Goal: Task Accomplishment & Management: Use online tool/utility

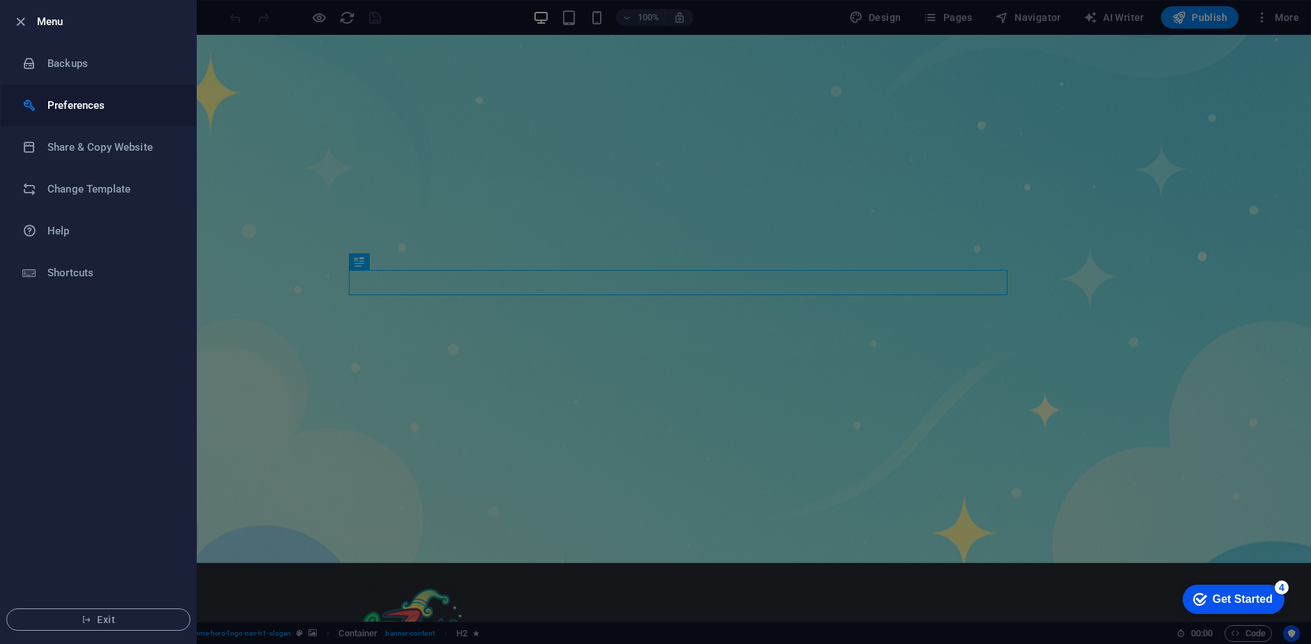
click at [74, 105] on h6 "Preferences" at bounding box center [111, 105] width 129 height 17
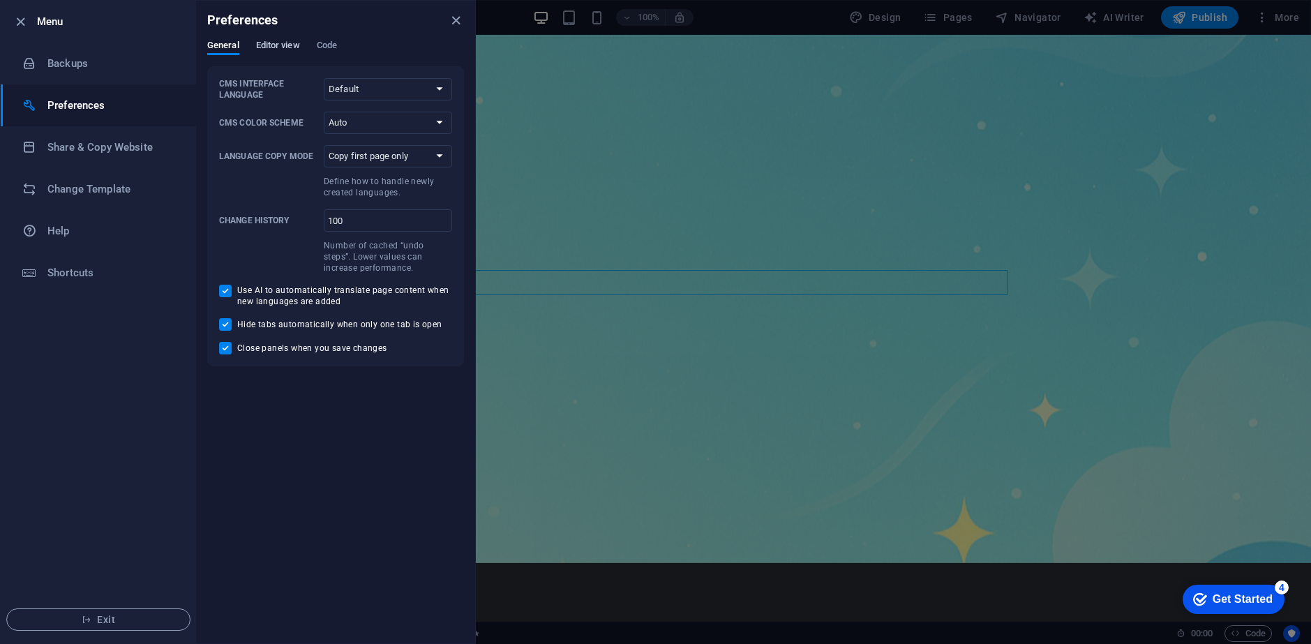
click at [276, 42] on span "Editor view" at bounding box center [278, 47] width 44 height 20
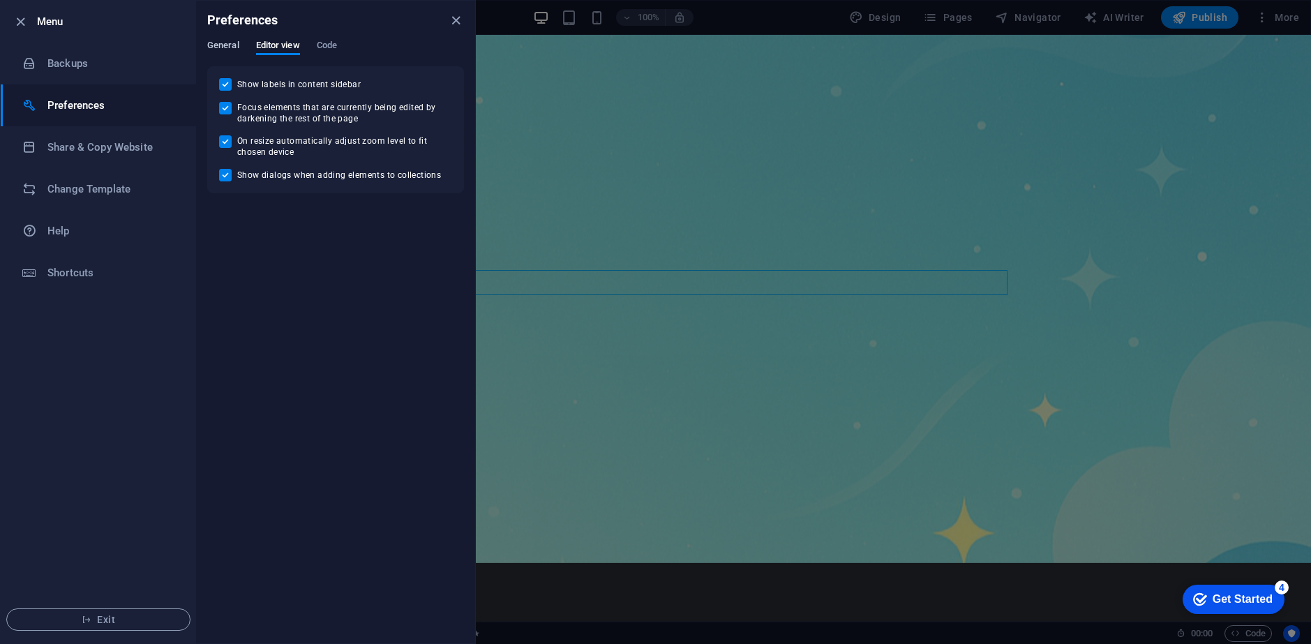
click at [220, 43] on span "General" at bounding box center [223, 47] width 32 height 20
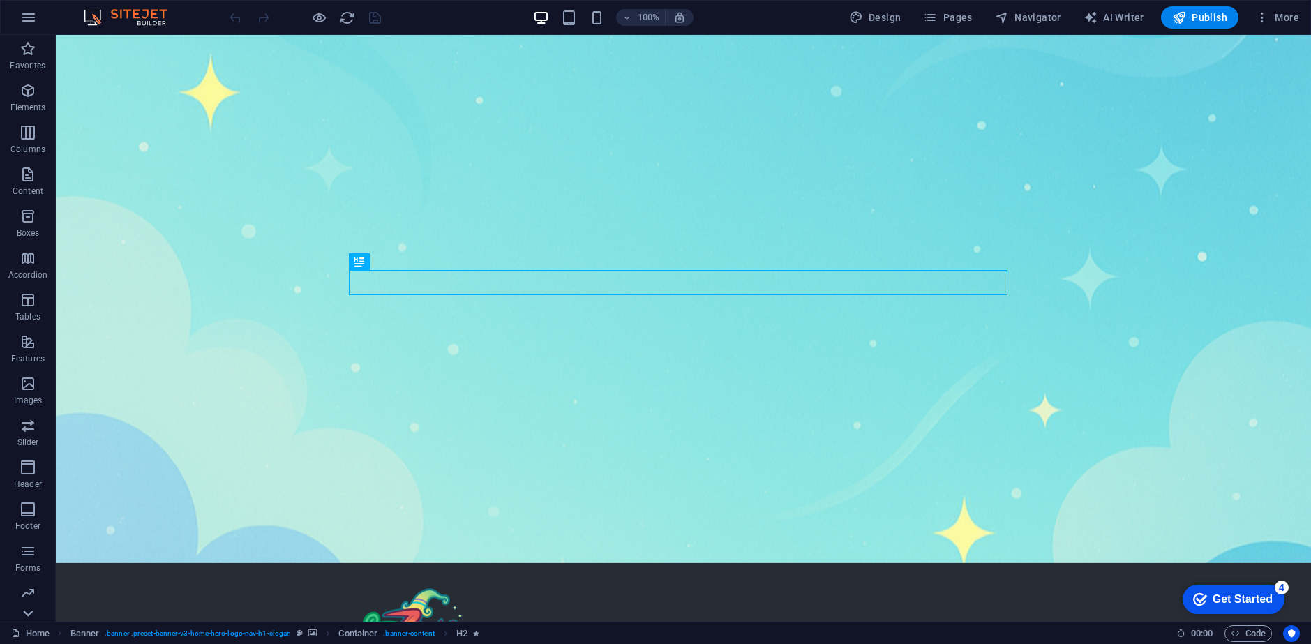
click at [31, 614] on icon at bounding box center [28, 614] width 20 height 20
click at [1265, 20] on icon "button" at bounding box center [1262, 17] width 14 height 14
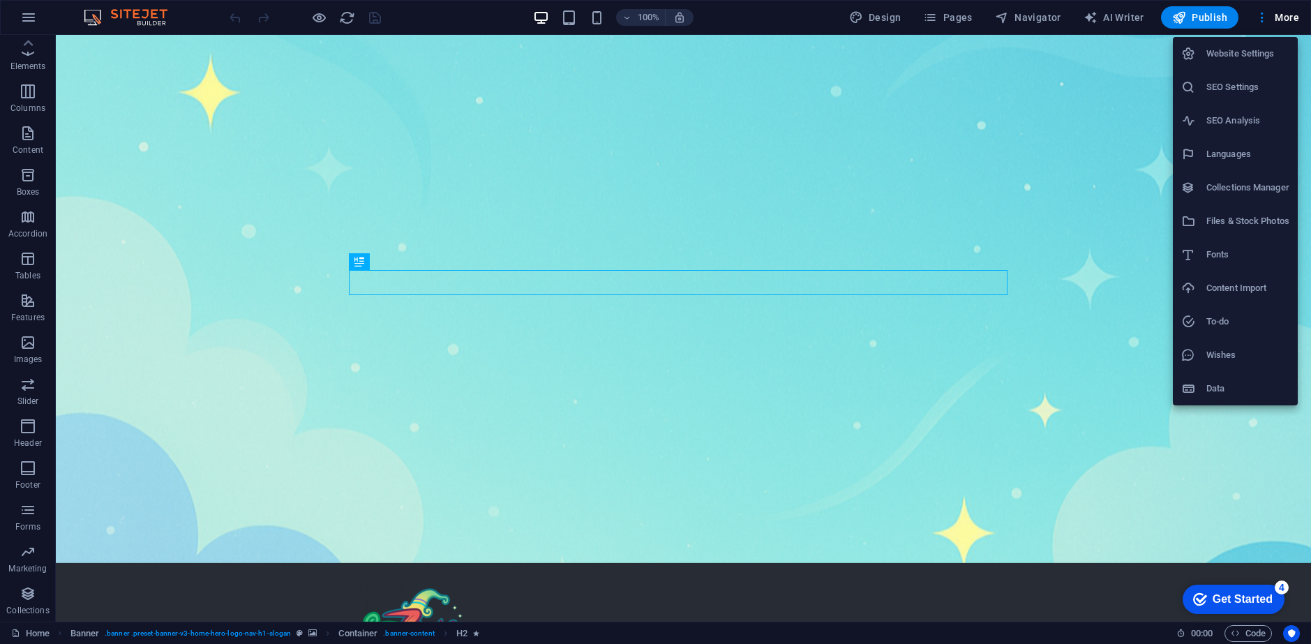
click at [1264, 23] on div at bounding box center [655, 322] width 1311 height 644
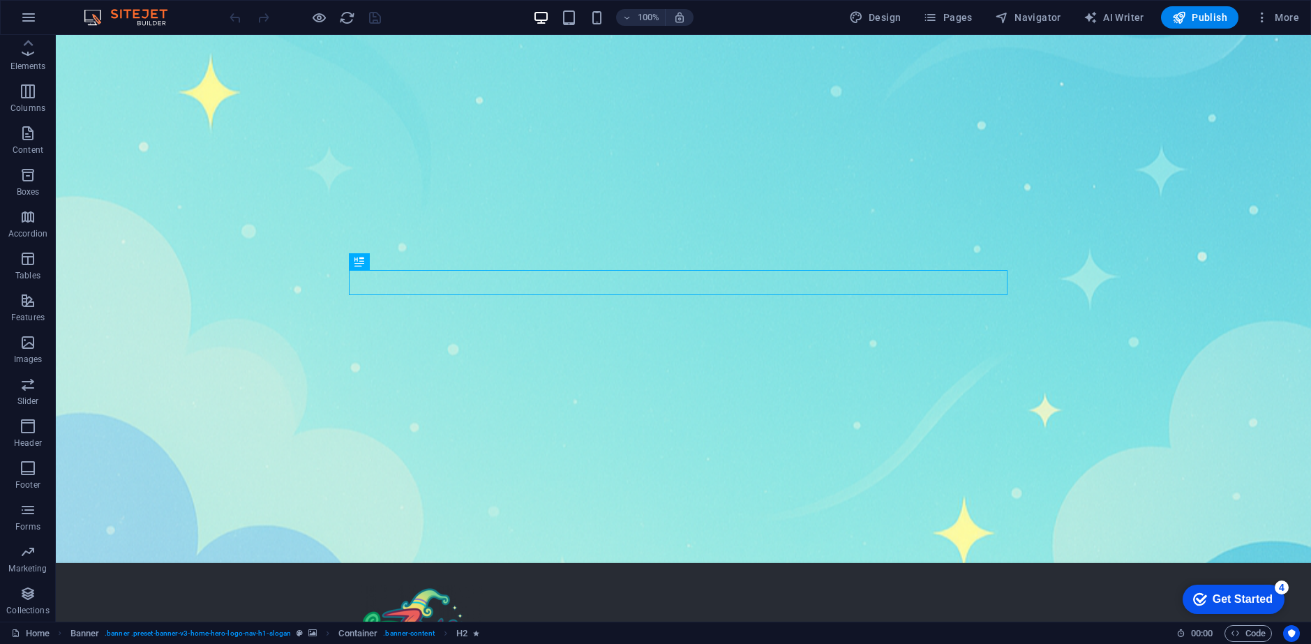
click at [1264, 23] on icon "button" at bounding box center [1262, 17] width 14 height 14
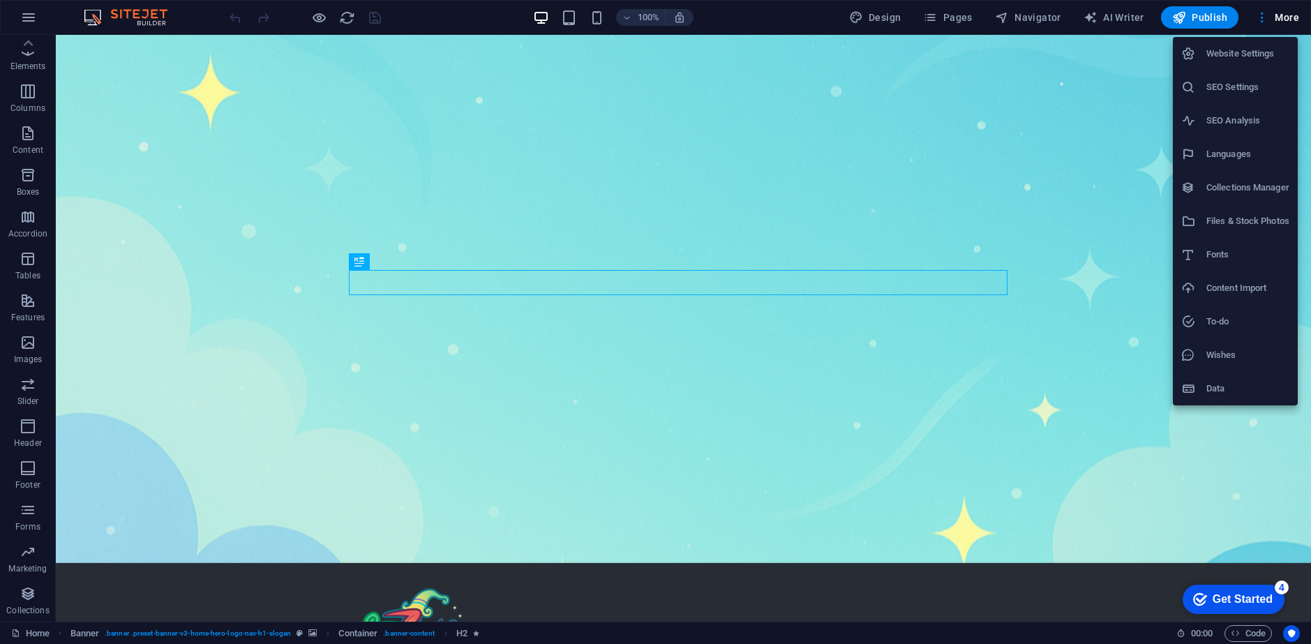
click at [1260, 68] on li "Website Settings" at bounding box center [1235, 53] width 125 height 33
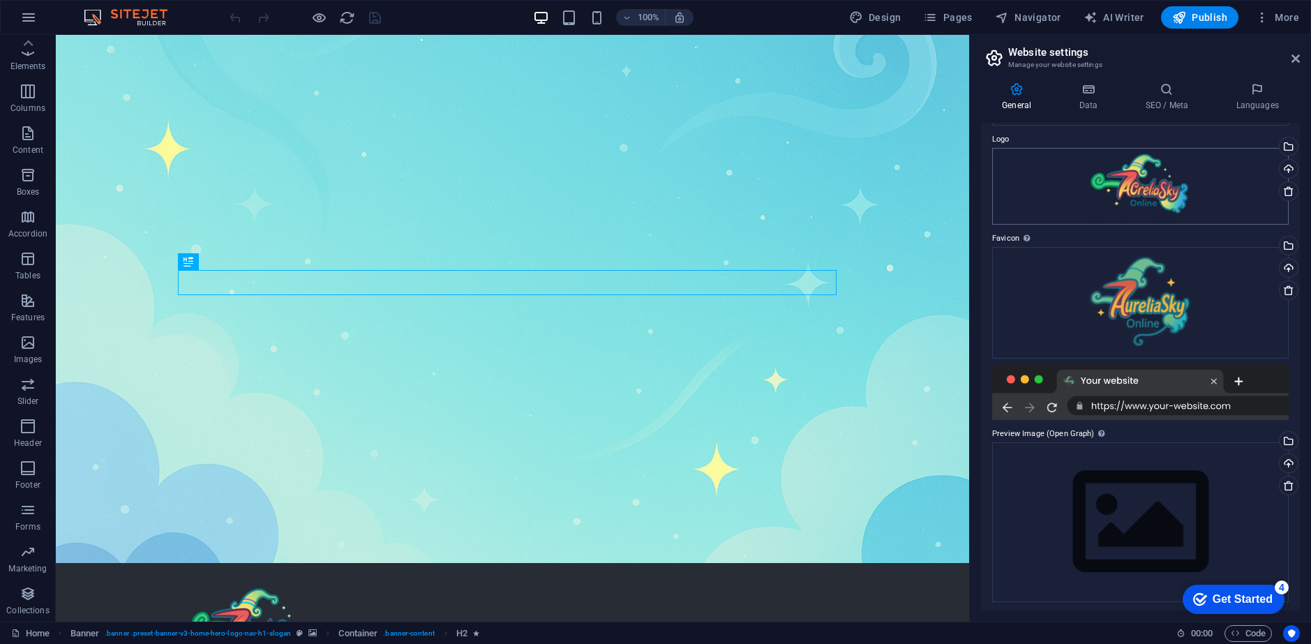
scroll to position [45, 0]
click at [1090, 100] on h4 "Data" at bounding box center [1091, 96] width 66 height 29
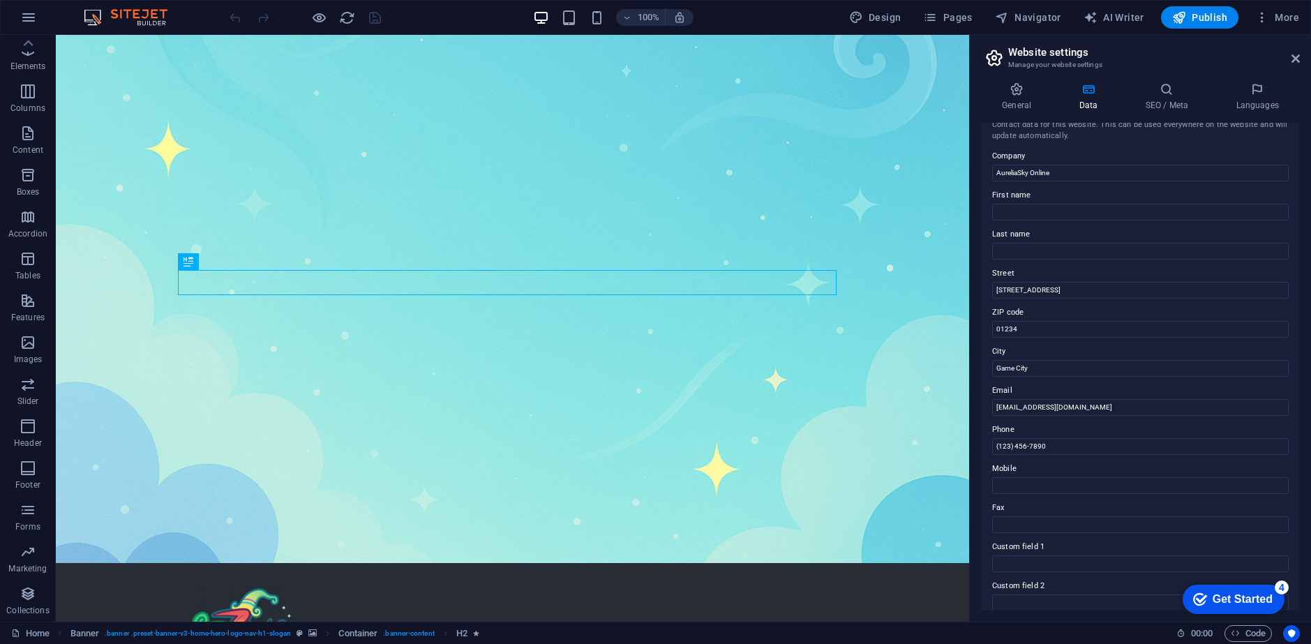
scroll to position [0, 0]
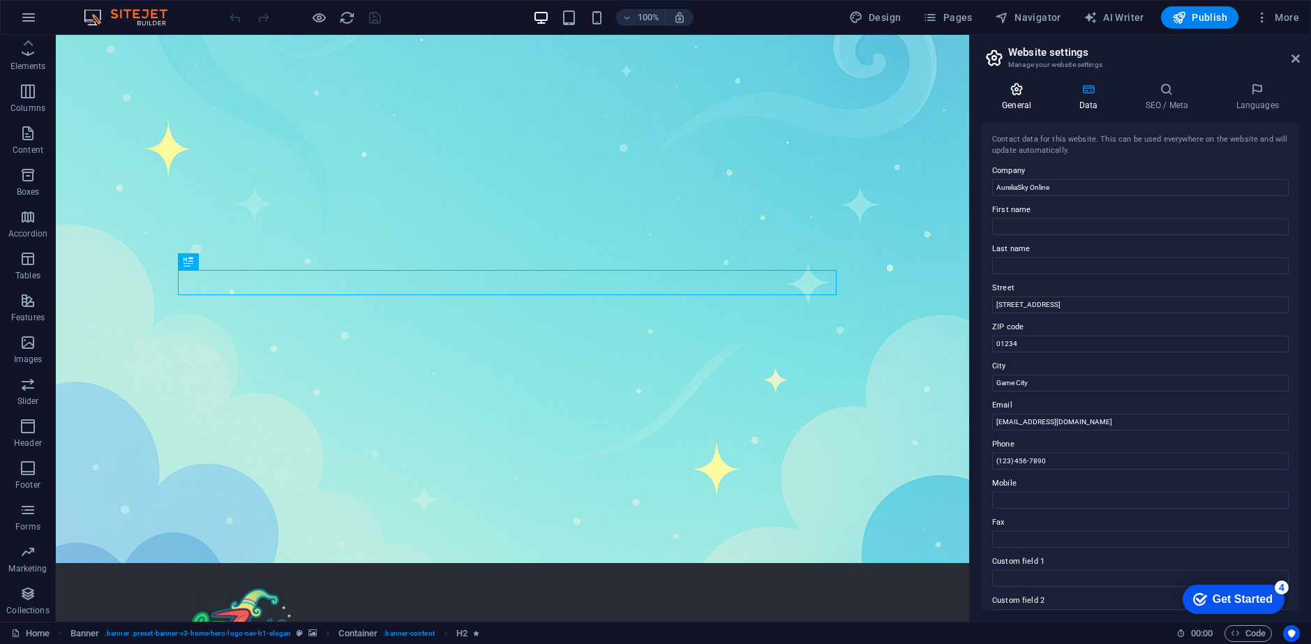
click at [1028, 100] on h4 "General" at bounding box center [1019, 96] width 77 height 29
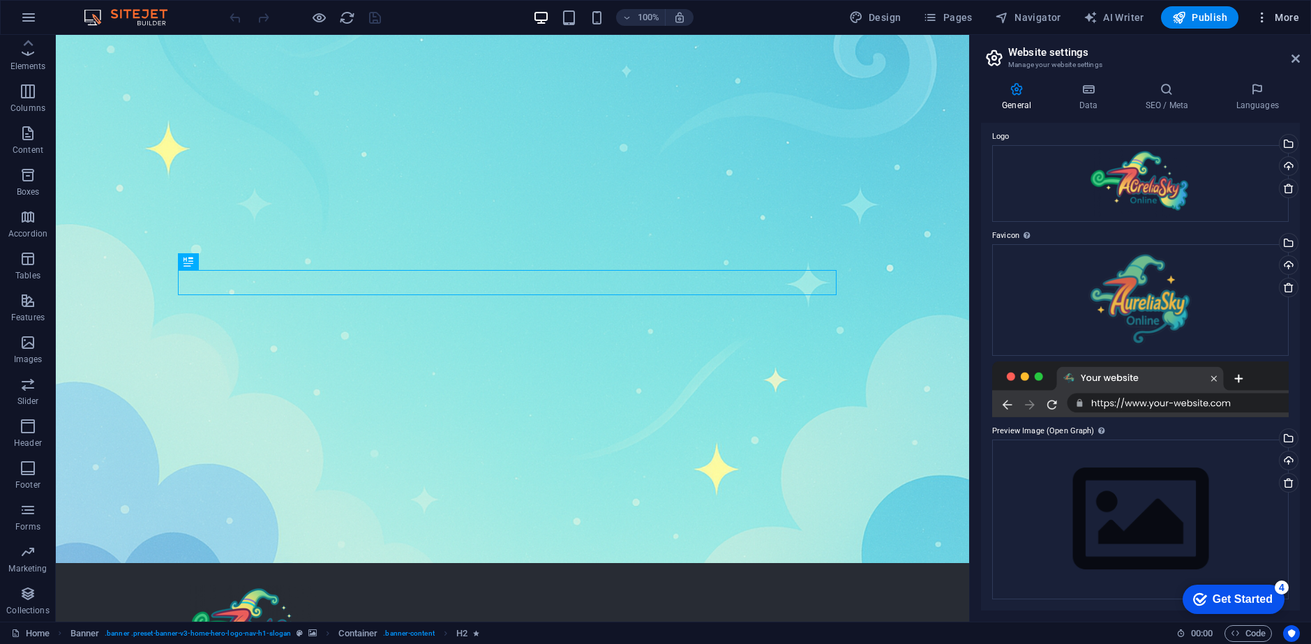
click at [1268, 18] on icon "button" at bounding box center [1262, 17] width 14 height 14
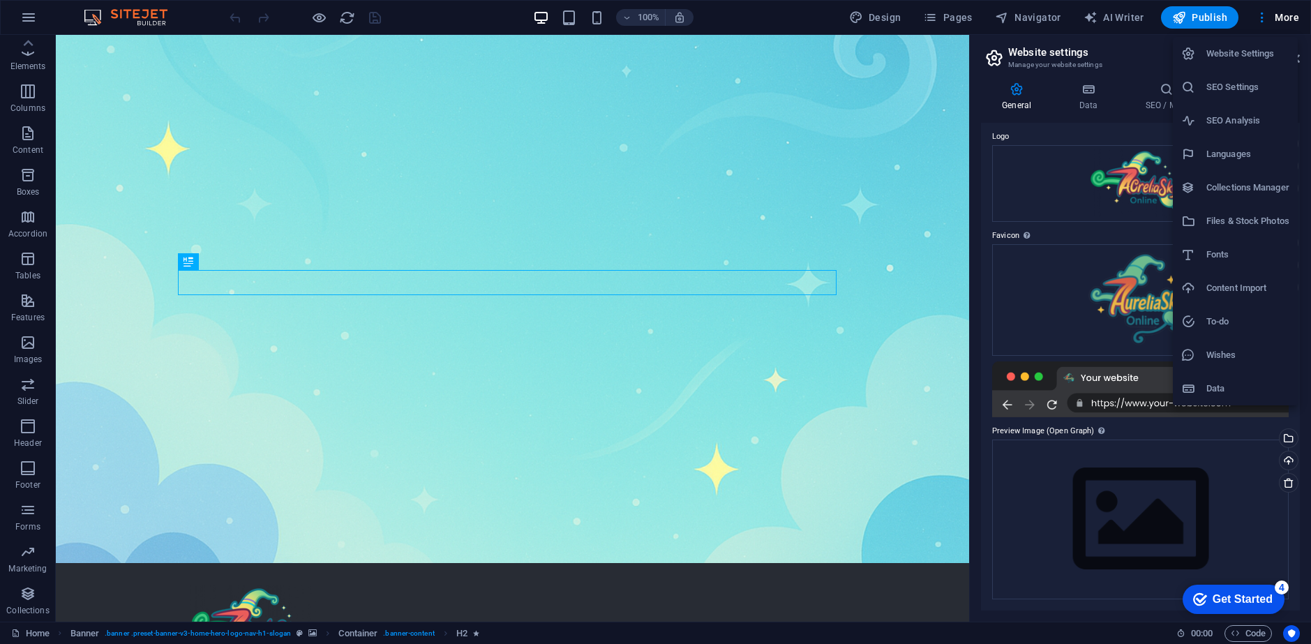
click at [1265, 15] on div at bounding box center [655, 322] width 1311 height 644
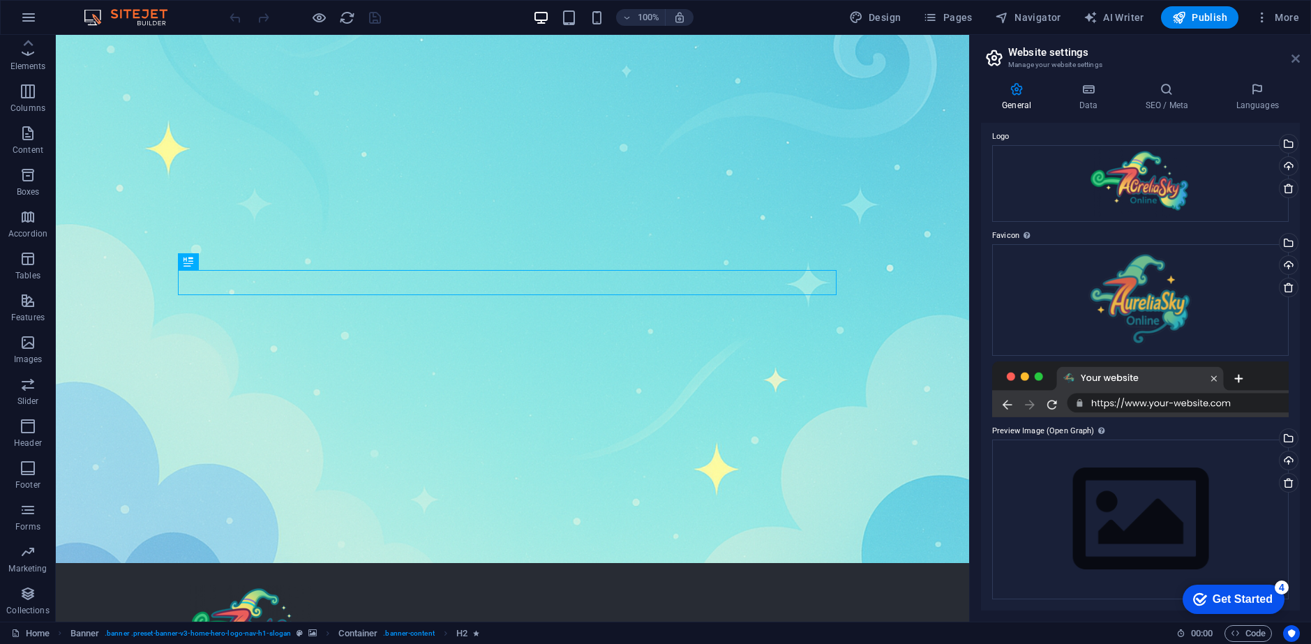
click at [1296, 61] on icon at bounding box center [1296, 58] width 8 height 11
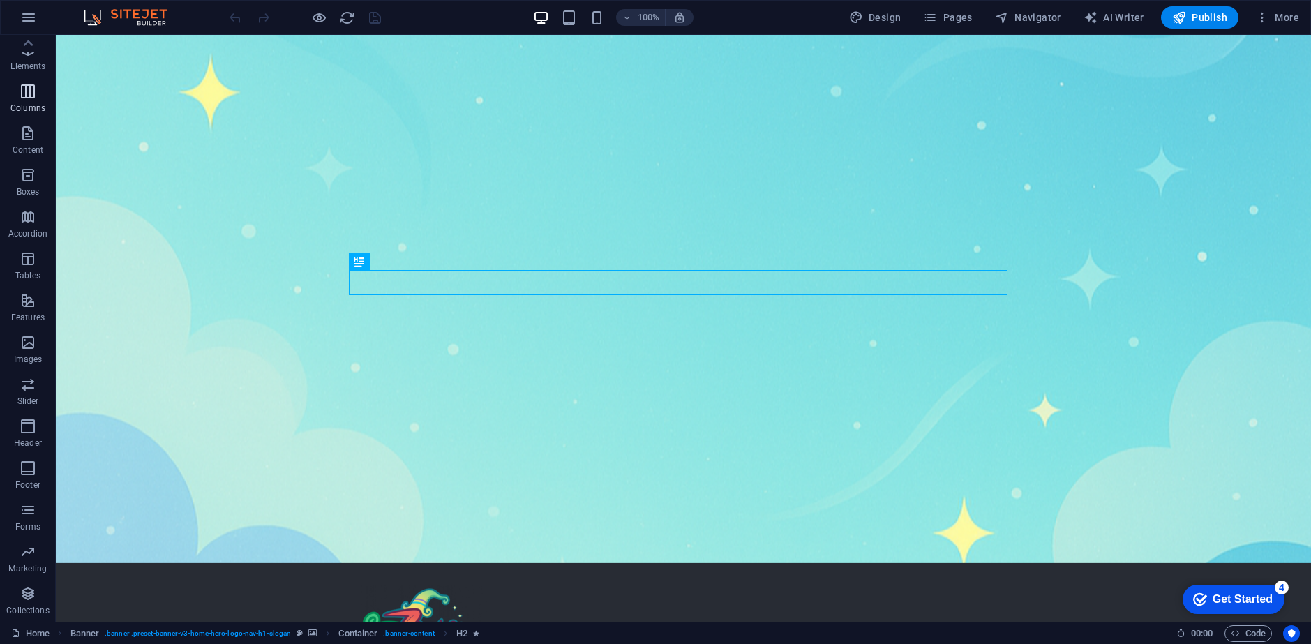
click at [34, 107] on p "Columns" at bounding box center [27, 108] width 35 height 11
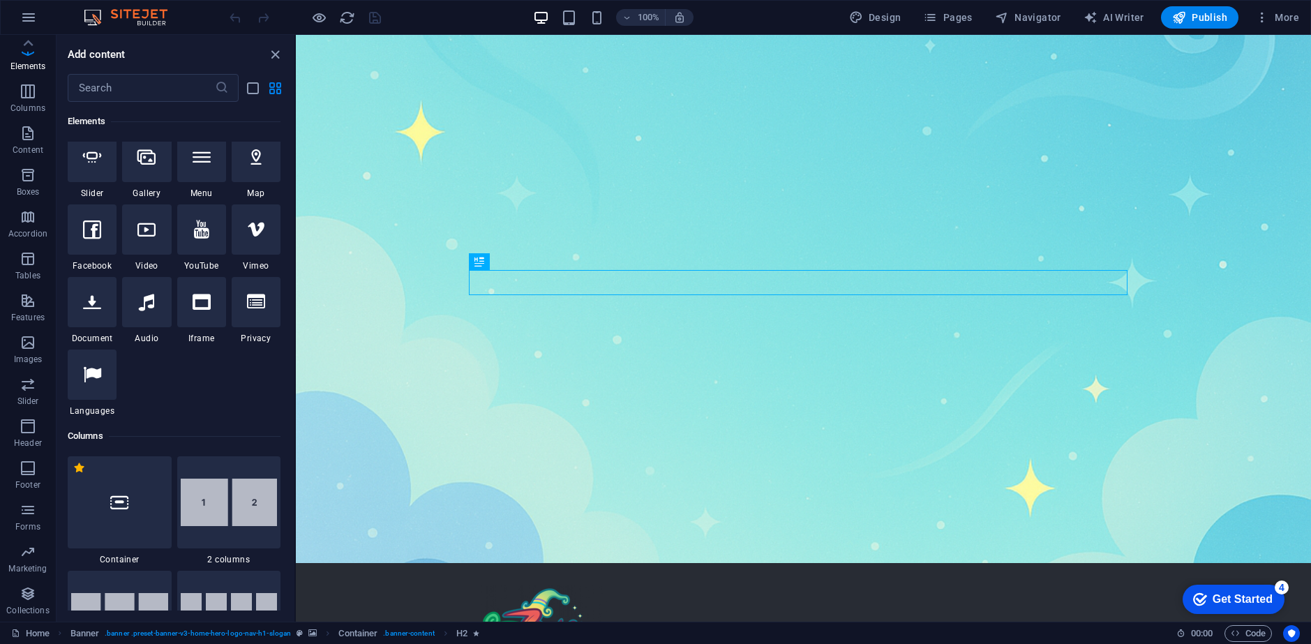
scroll to position [342, 0]
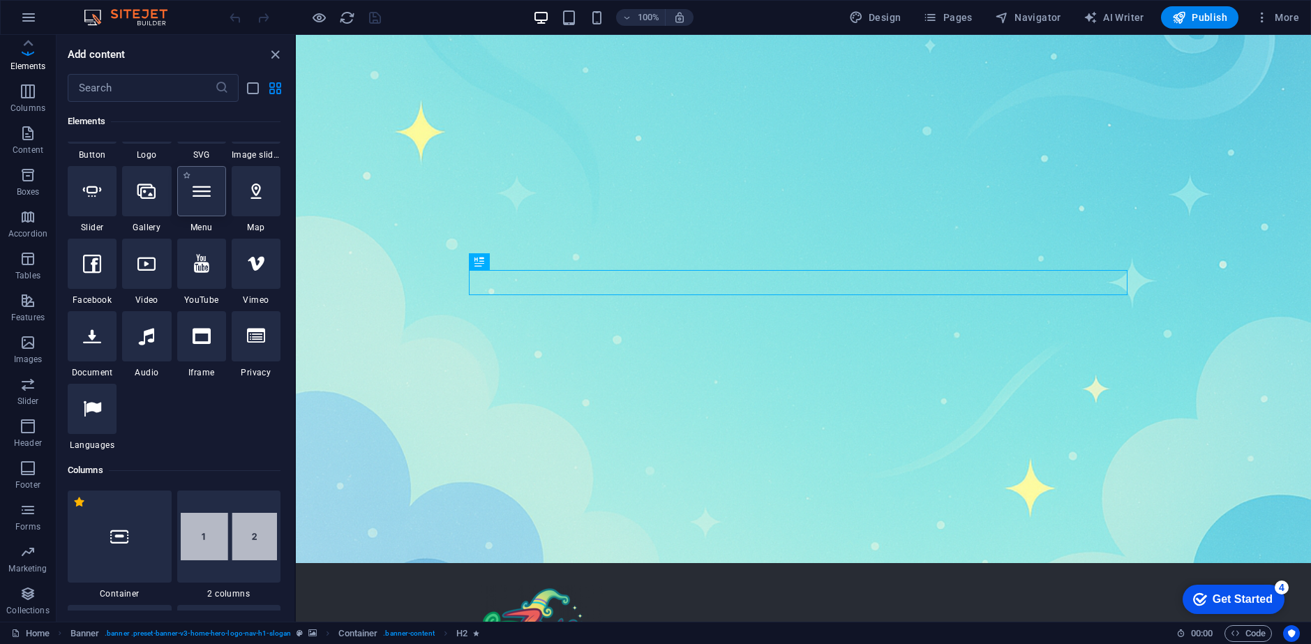
click at [207, 203] on div at bounding box center [201, 191] width 49 height 50
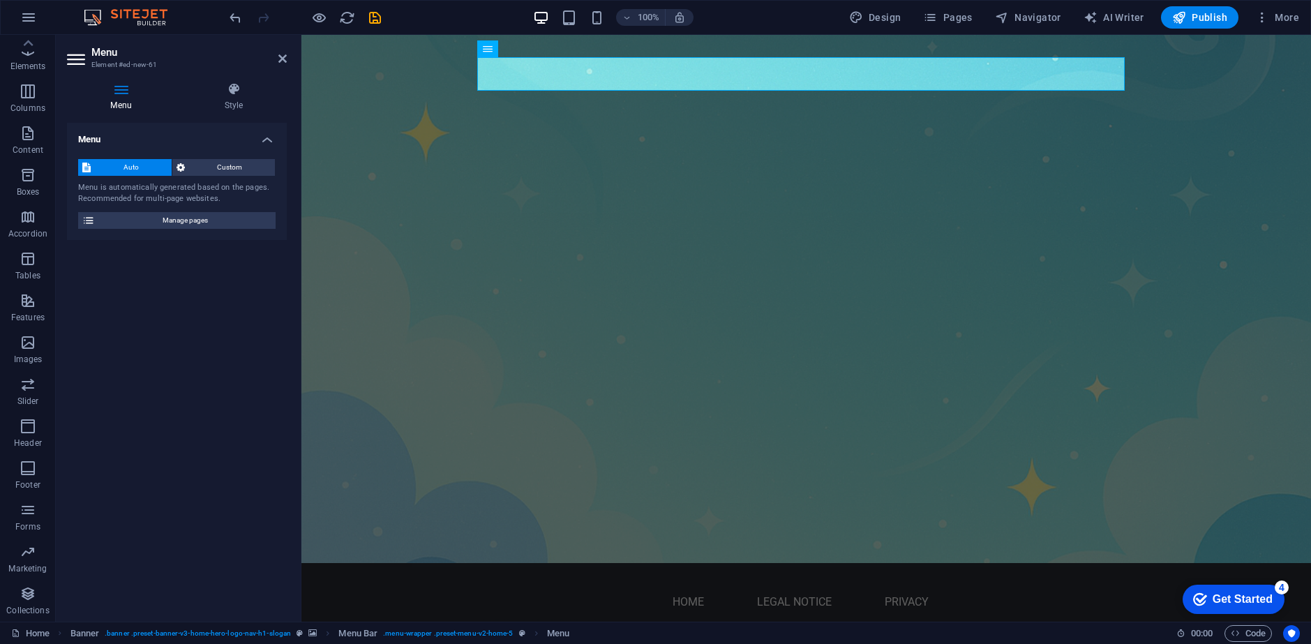
click at [237, 119] on div "Menu Style Menu Auto Custom Menu is automatically generated based on the pages.…" at bounding box center [177, 346] width 220 height 528
click at [167, 220] on span "Manage pages" at bounding box center [185, 220] width 172 height 17
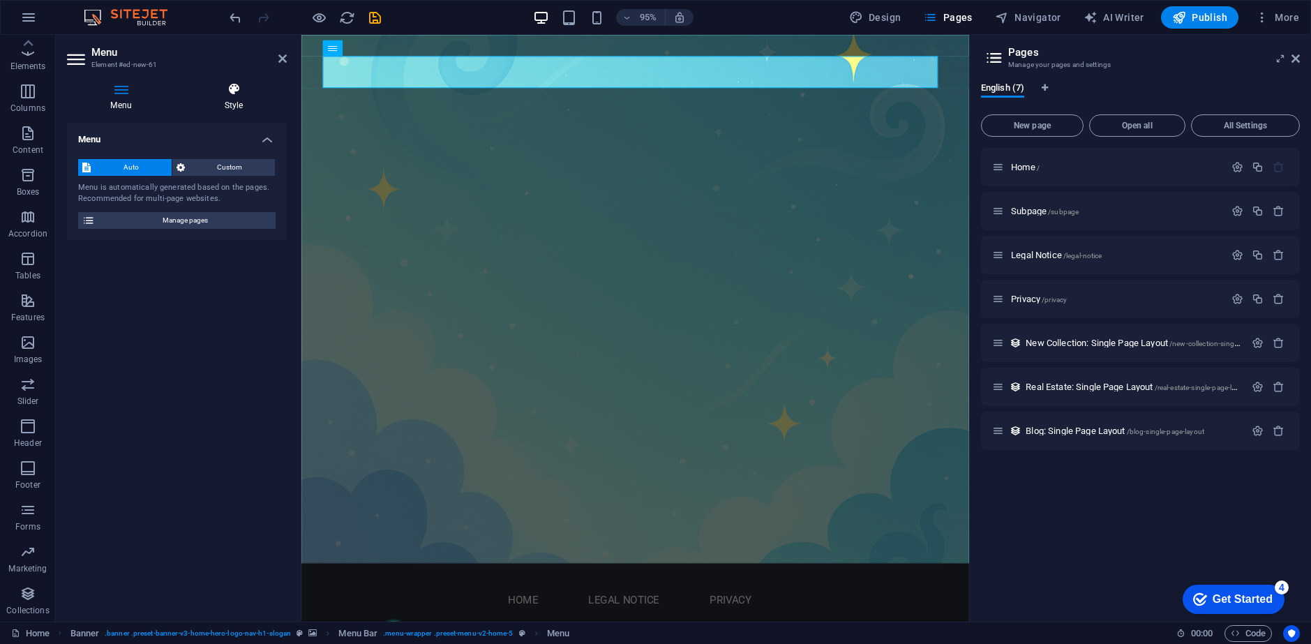
click at [230, 88] on icon at bounding box center [234, 89] width 106 height 14
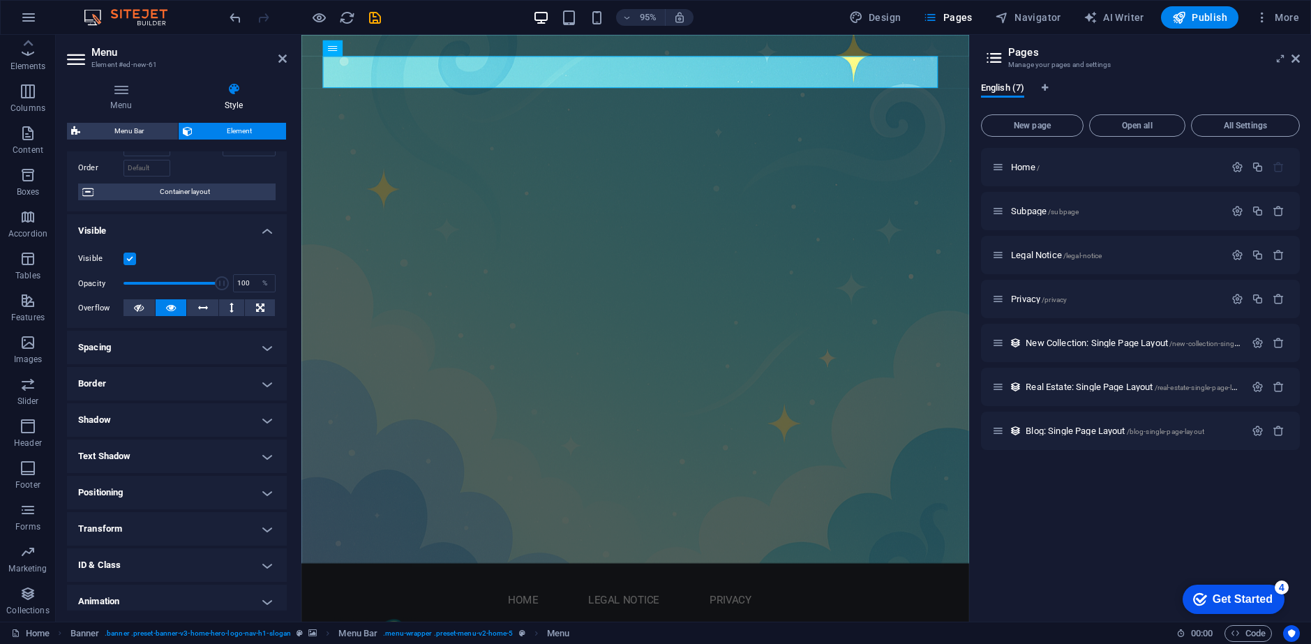
scroll to position [0, 0]
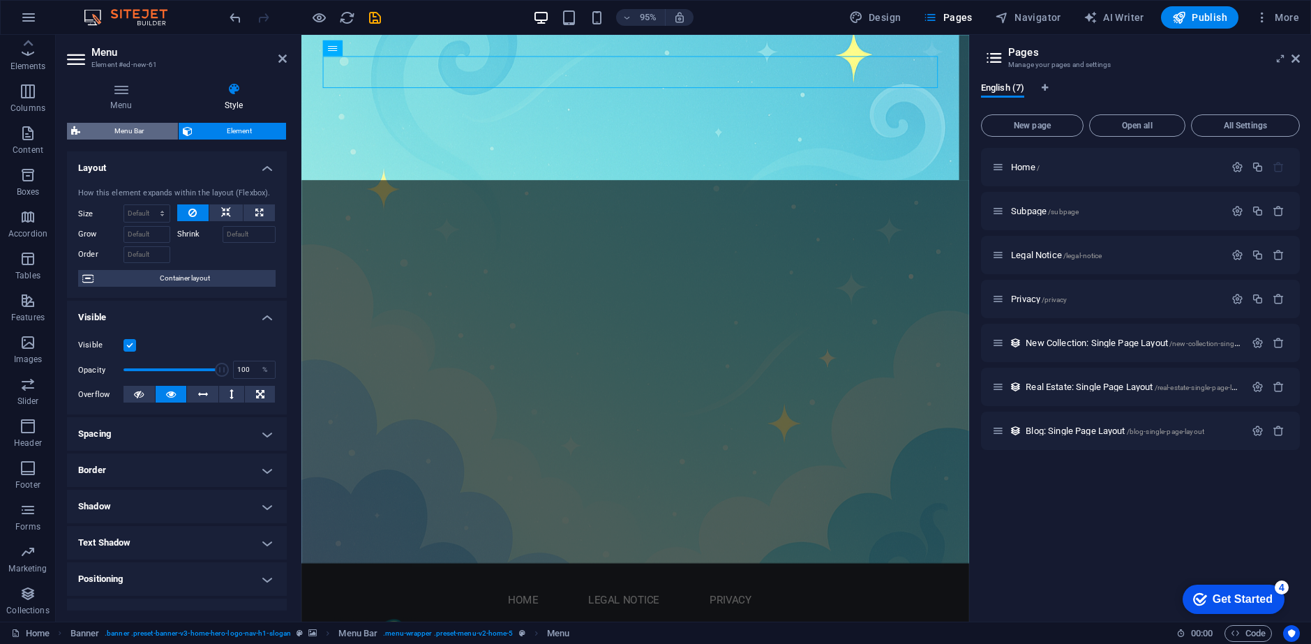
click at [132, 125] on span "Menu Bar" at bounding box center [128, 131] width 89 height 17
select select "rem"
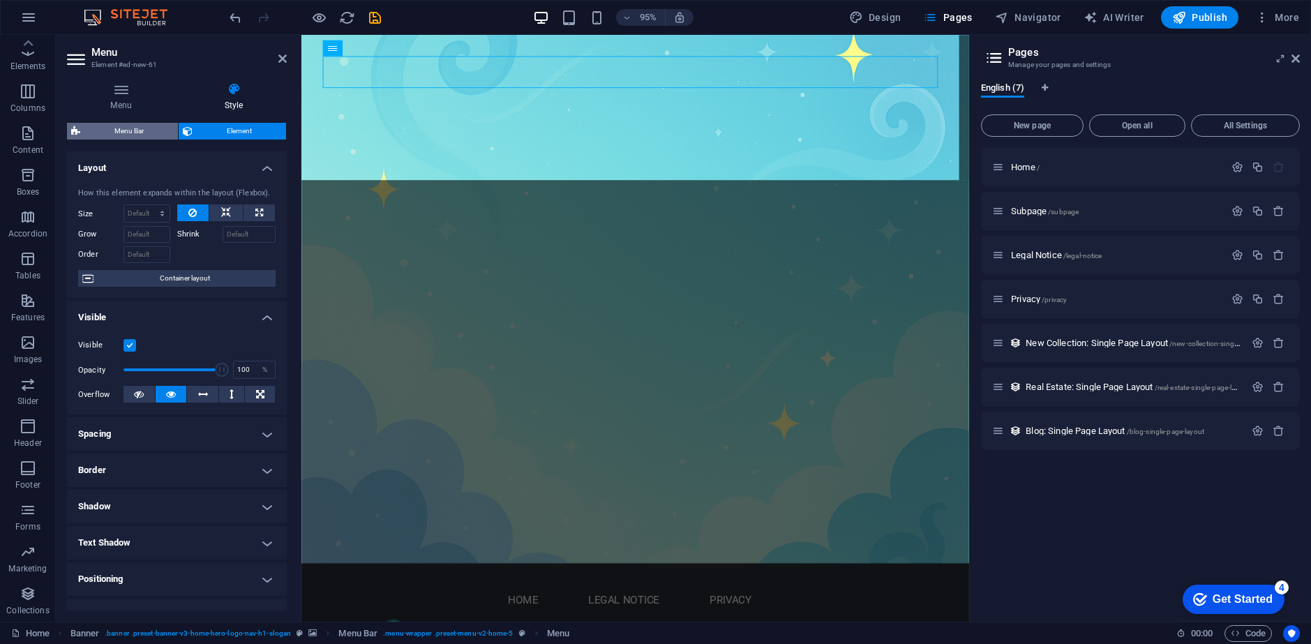
select select "preset-menu-v2-home-5"
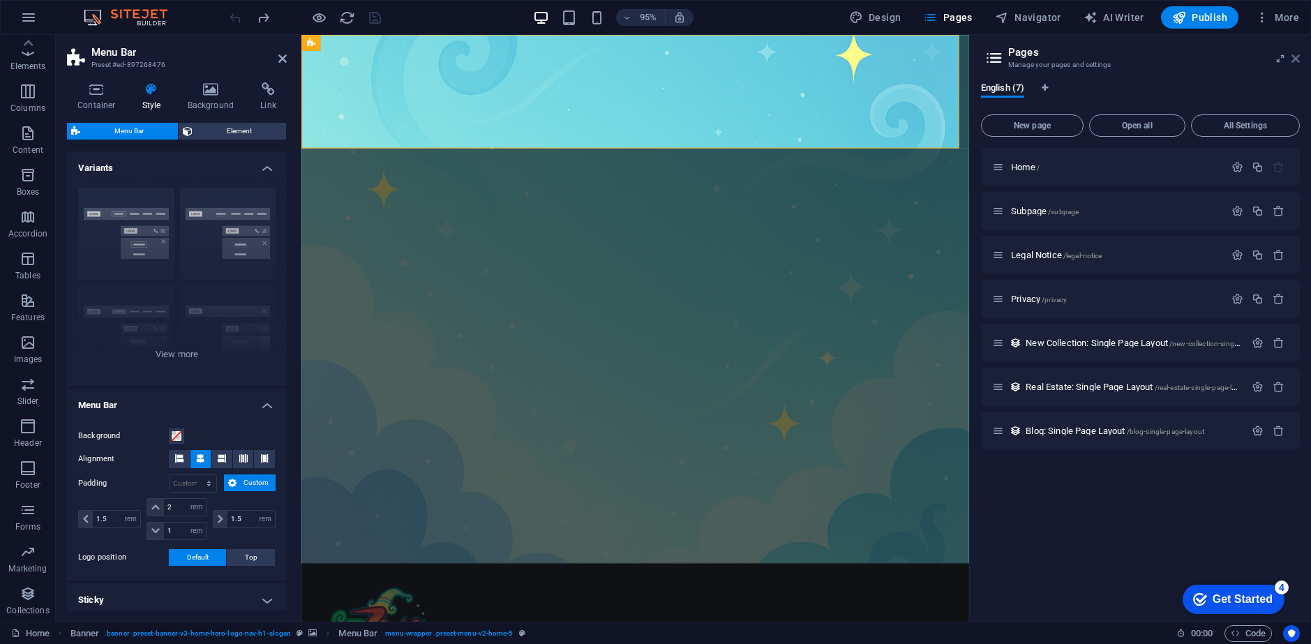
click at [1292, 57] on icon at bounding box center [1296, 58] width 8 height 11
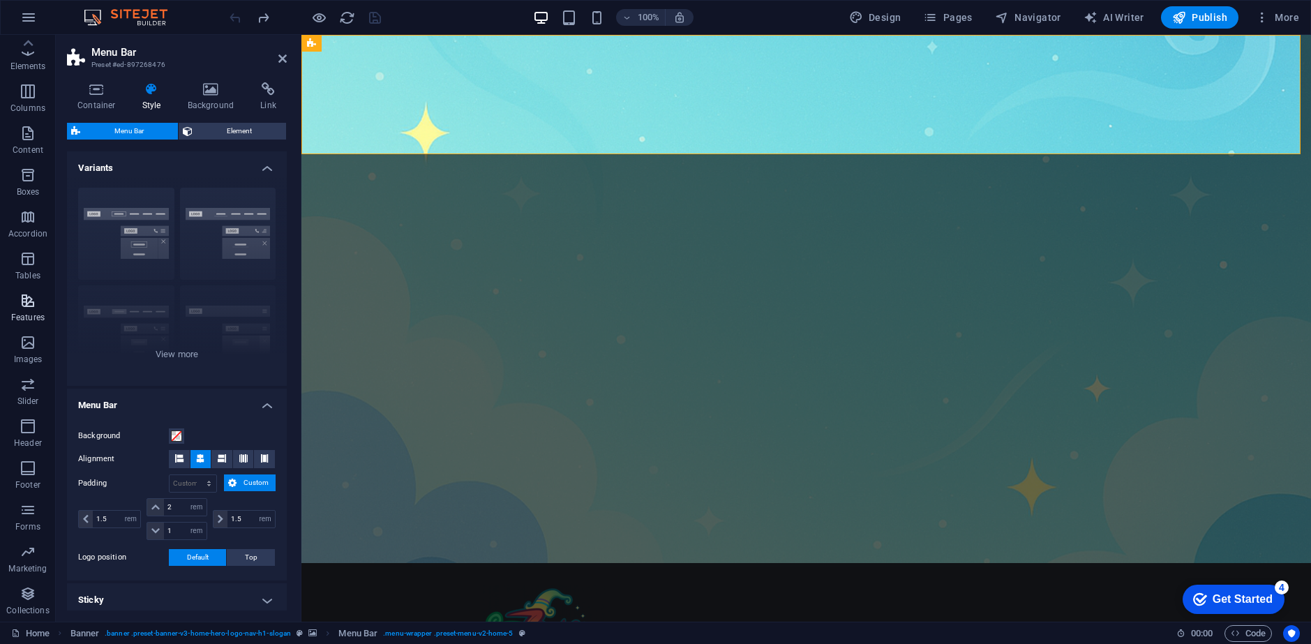
click at [37, 321] on p "Features" at bounding box center [27, 317] width 33 height 11
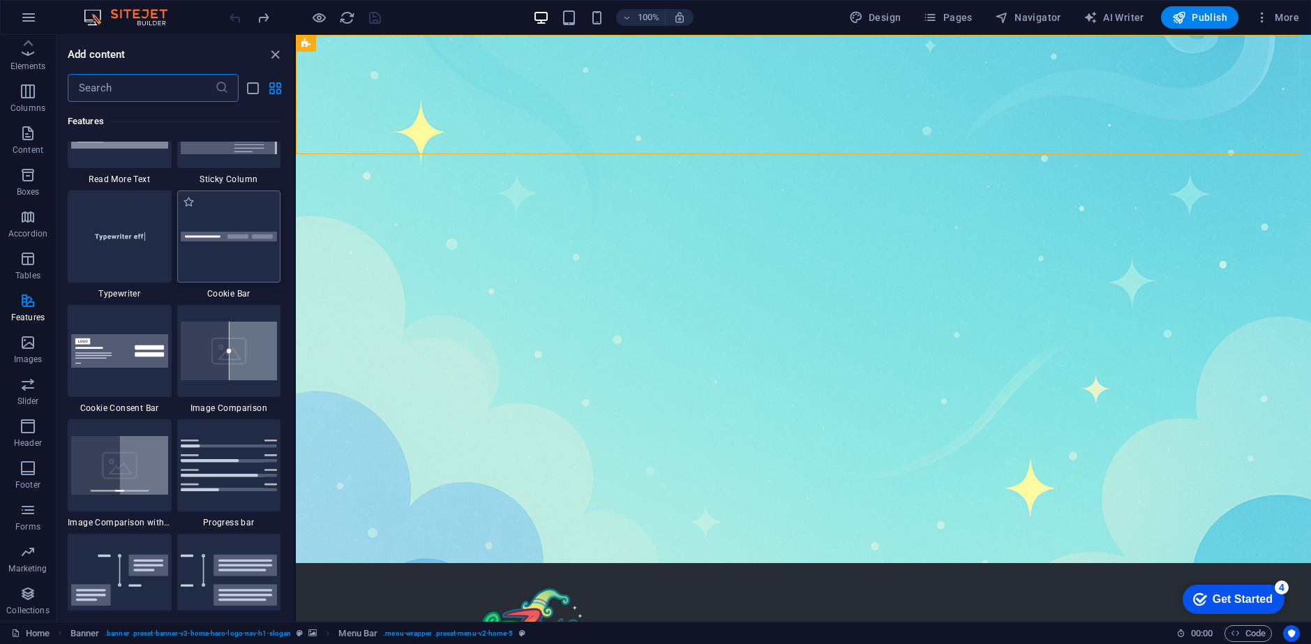
scroll to position [5509, 0]
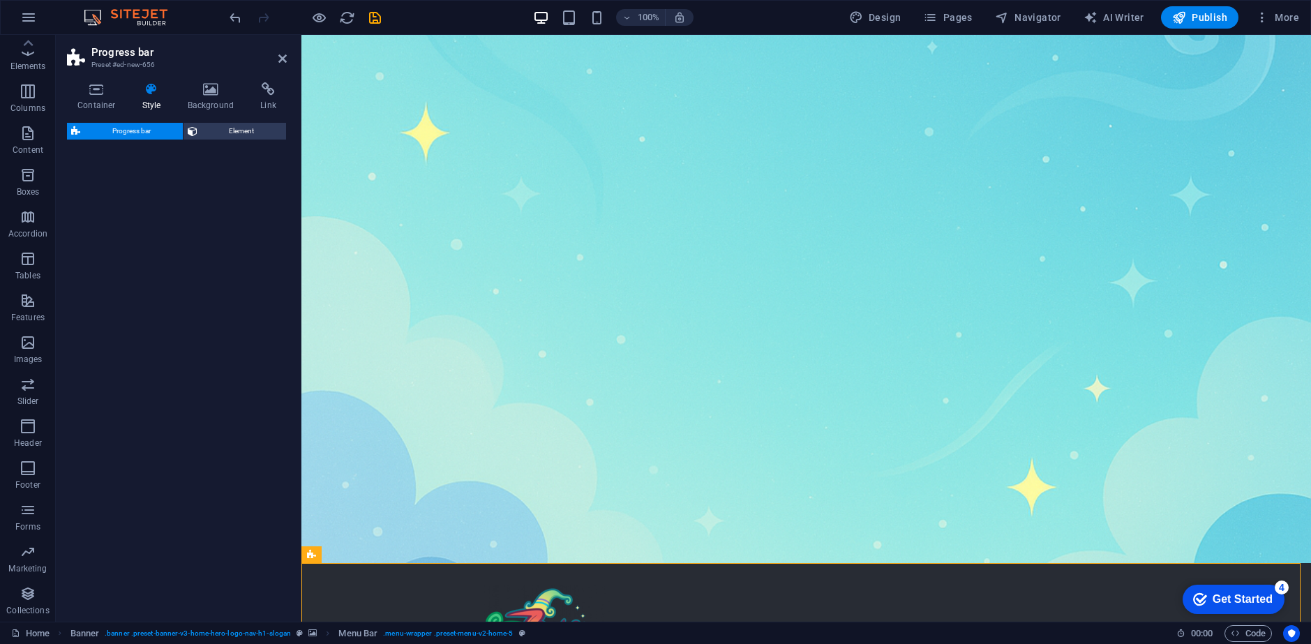
select select "rem"
select select "px"
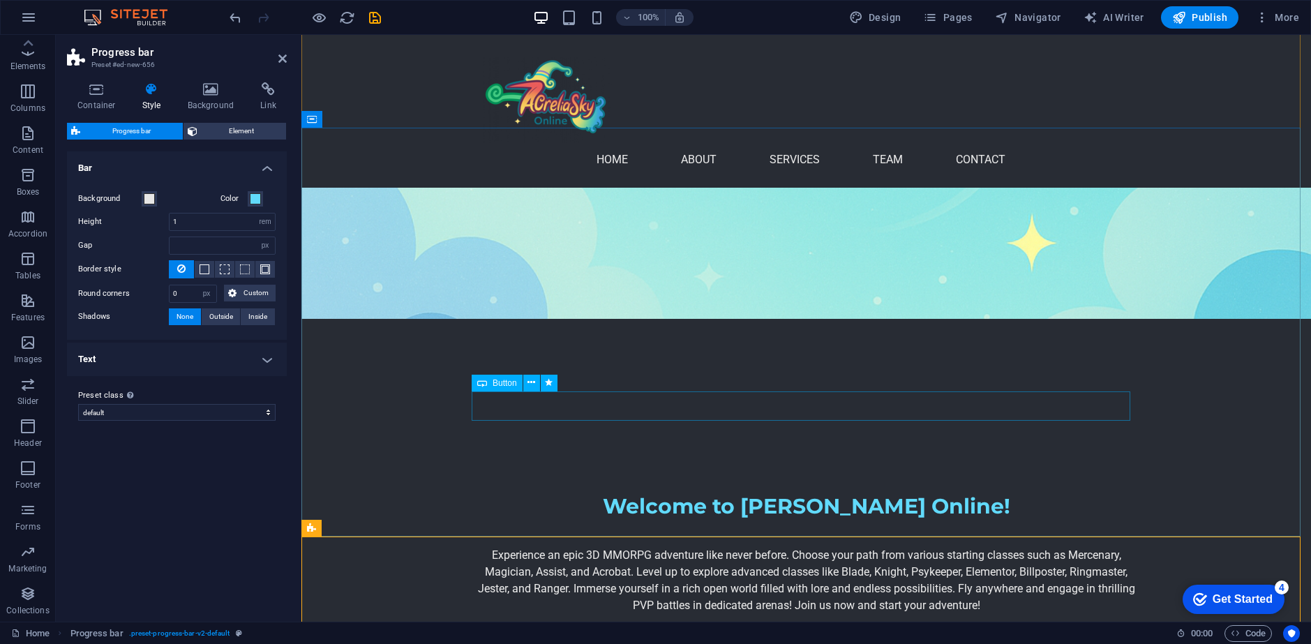
scroll to position [349, 0]
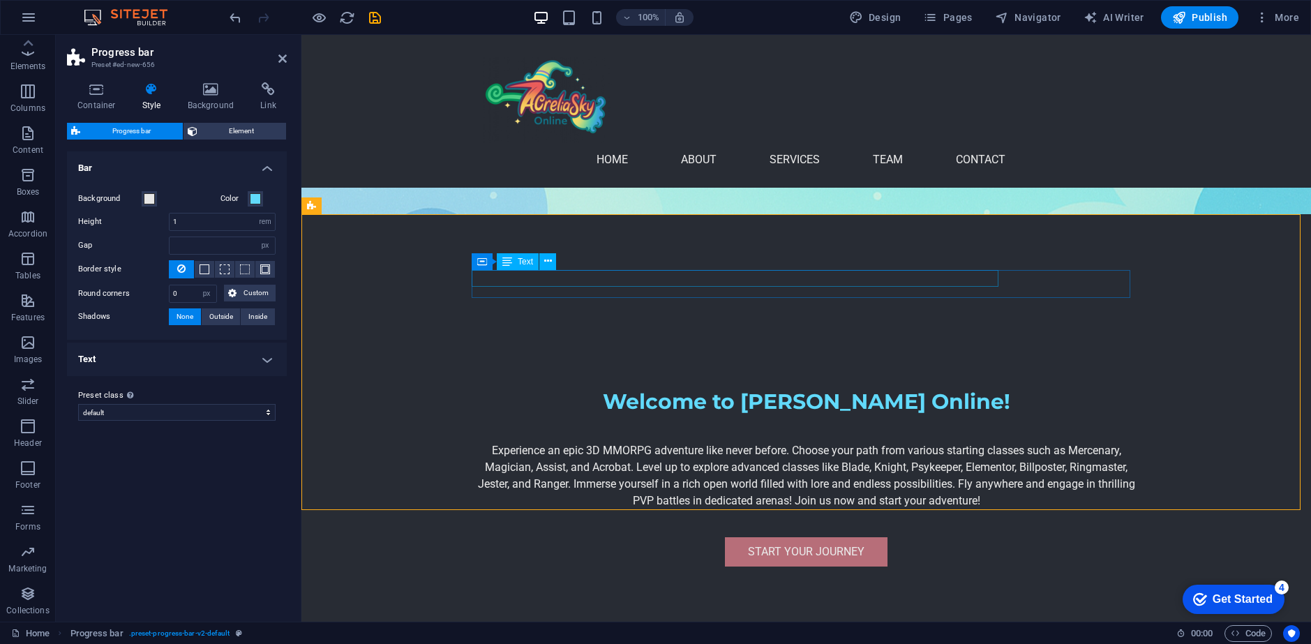
click at [550, 260] on icon at bounding box center [548, 261] width 8 height 15
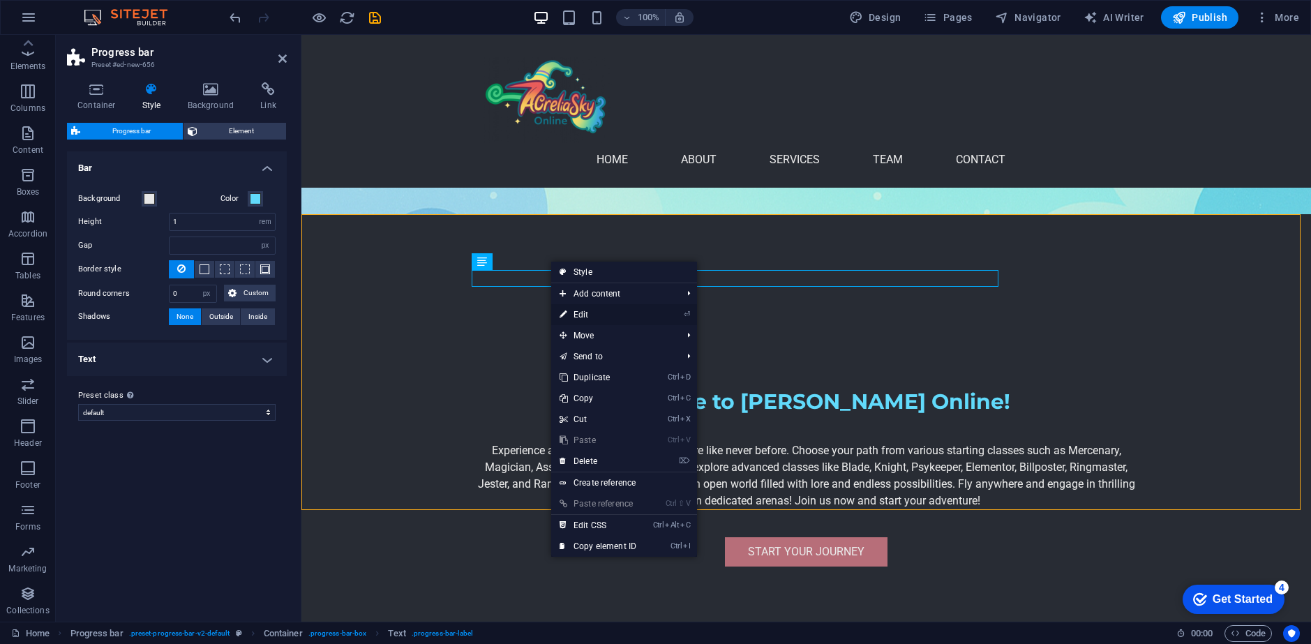
click at [590, 317] on link "⏎ Edit" at bounding box center [598, 314] width 94 height 21
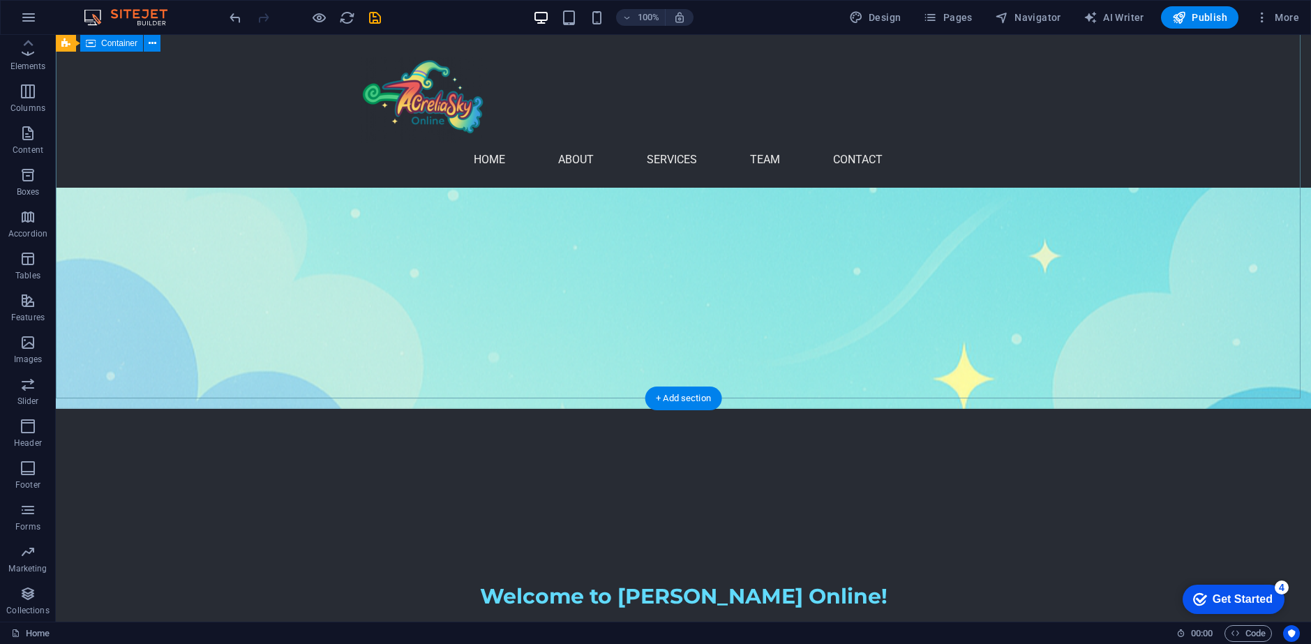
scroll to position [140, 0]
